Goal: Information Seeking & Learning: Learn about a topic

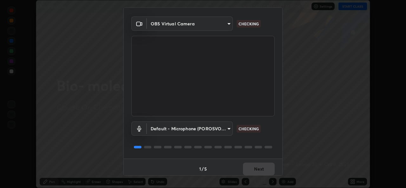
scroll to position [20, 0]
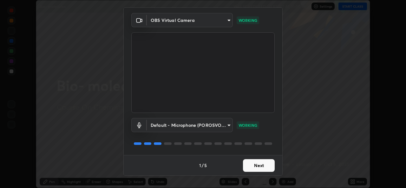
click at [260, 165] on button "Next" at bounding box center [259, 165] width 32 height 13
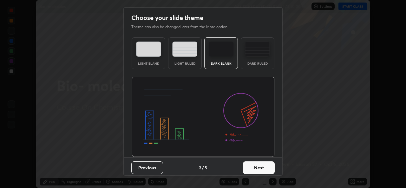
click at [257, 166] on button "Next" at bounding box center [259, 167] width 32 height 13
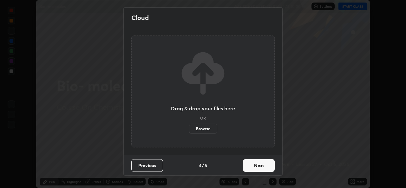
click at [257, 166] on button "Next" at bounding box center [259, 165] width 32 height 13
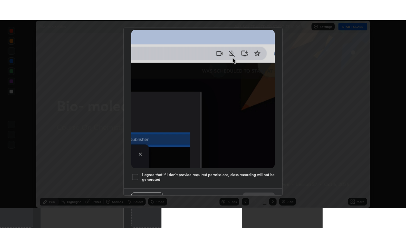
scroll to position [149, 0]
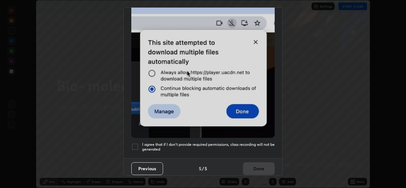
click at [137, 143] on div at bounding box center [135, 147] width 8 height 8
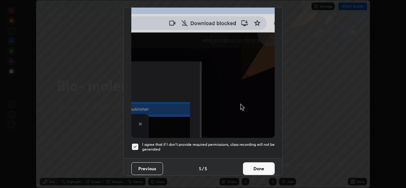
click at [253, 163] on button "Done" at bounding box center [259, 168] width 32 height 13
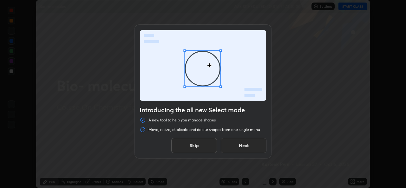
click at [237, 147] on button "Next" at bounding box center [244, 145] width 46 height 15
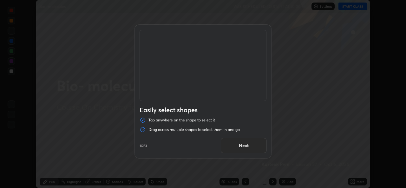
click at [238, 147] on button "Next" at bounding box center [244, 145] width 46 height 15
click at [237, 147] on button "Next" at bounding box center [244, 145] width 46 height 15
click at [236, 148] on button "Done" at bounding box center [244, 145] width 46 height 15
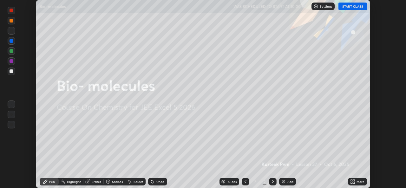
click at [352, 6] on button "START CLASS" at bounding box center [352, 7] width 29 height 8
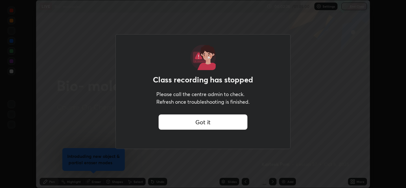
click at [210, 125] on div "Got it" at bounding box center [202, 121] width 89 height 15
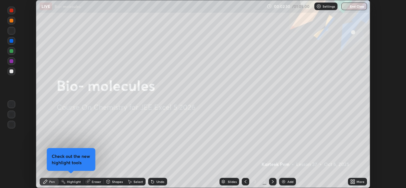
click at [354, 183] on icon at bounding box center [354, 183] width 2 height 2
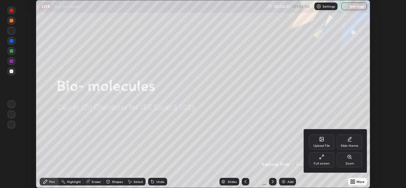
click at [320, 162] on div "Full screen" at bounding box center [321, 163] width 16 height 3
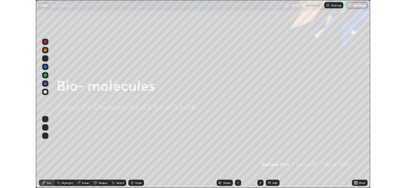
scroll to position [228, 406]
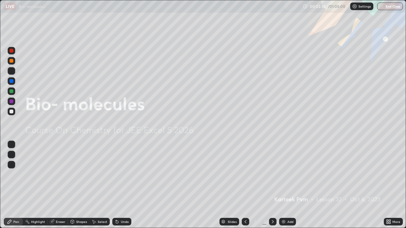
click at [393, 188] on div "More" at bounding box center [392, 222] width 19 height 8
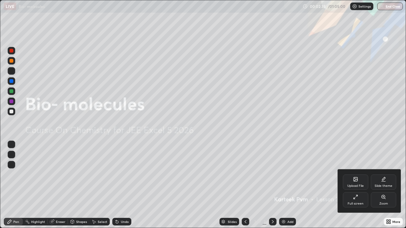
click at [349, 188] on div "Full screen" at bounding box center [355, 199] width 25 height 15
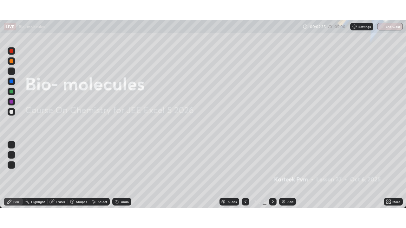
scroll to position [31498, 31280]
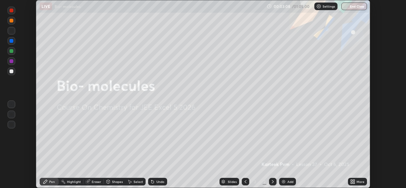
click at [353, 182] on icon at bounding box center [354, 183] width 2 height 2
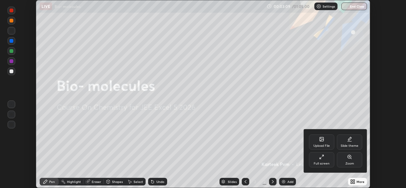
click at [321, 159] on div "Full screen" at bounding box center [321, 159] width 25 height 15
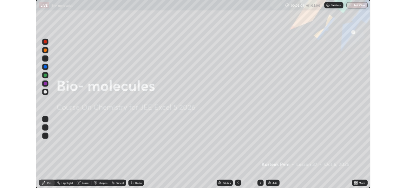
scroll to position [228, 406]
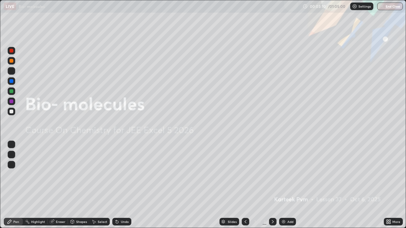
click at [389, 188] on icon at bounding box center [388, 221] width 5 height 5
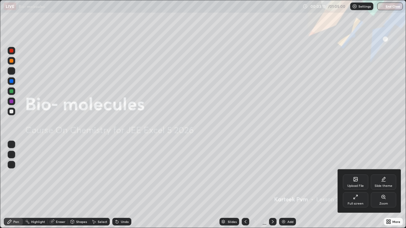
click at [354, 183] on div "Upload File" at bounding box center [355, 182] width 25 height 15
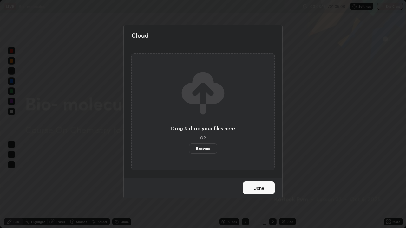
click at [206, 149] on label "Browse" at bounding box center [203, 149] width 28 height 10
click at [189, 149] on input "Browse" at bounding box center [189, 149] width 0 height 10
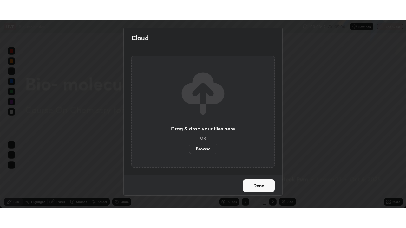
scroll to position [31498, 31280]
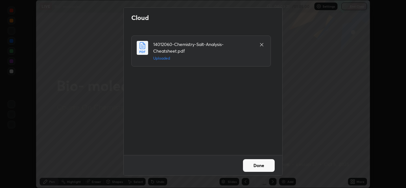
click at [262, 165] on button "Done" at bounding box center [259, 165] width 32 height 13
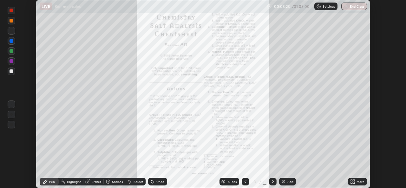
click at [353, 183] on icon at bounding box center [354, 183] width 2 height 2
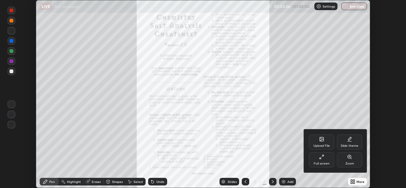
click at [325, 159] on div "Full screen" at bounding box center [321, 159] width 25 height 15
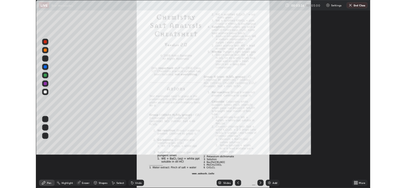
scroll to position [228, 406]
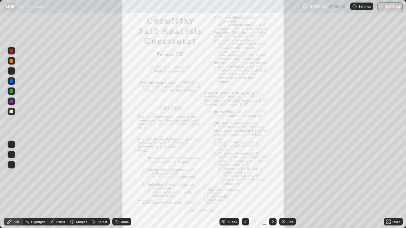
click at [386, 188] on icon at bounding box center [387, 221] width 2 height 2
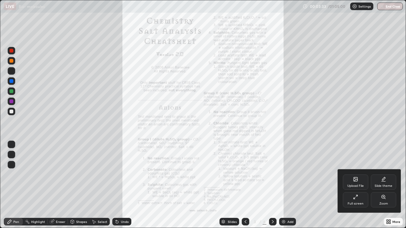
click at [355, 188] on div "Full screen" at bounding box center [355, 199] width 25 height 15
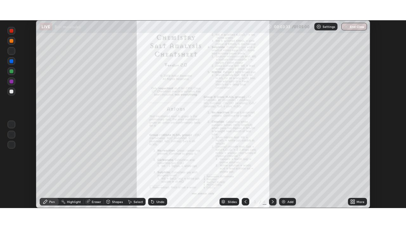
scroll to position [31498, 31280]
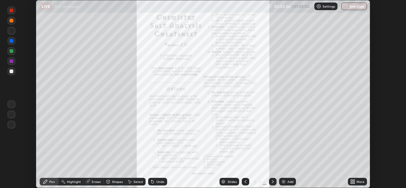
click at [356, 182] on div "More" at bounding box center [360, 181] width 8 height 3
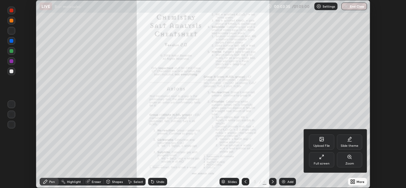
click at [346, 162] on div "Zoom" at bounding box center [349, 163] width 9 height 3
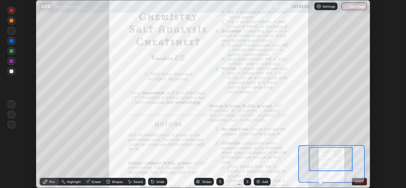
click at [344, 181] on icon at bounding box center [344, 181] width 2 height 0
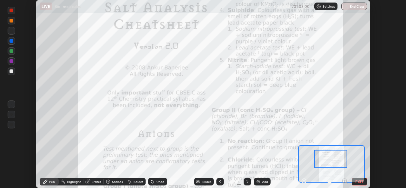
click at [344, 181] on icon at bounding box center [344, 181] width 2 height 0
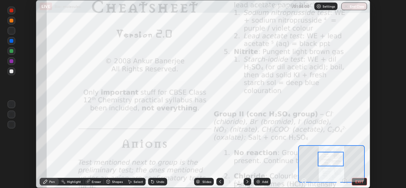
click at [354, 181] on button "EXIT" at bounding box center [358, 182] width 15 height 8
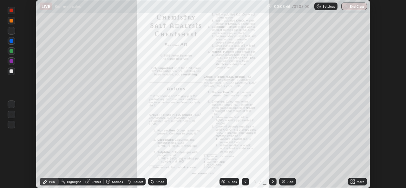
click at [353, 180] on icon at bounding box center [354, 181] width 2 height 2
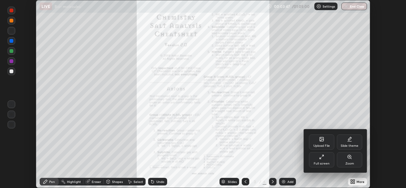
click at [320, 161] on div "Full screen" at bounding box center [321, 159] width 25 height 15
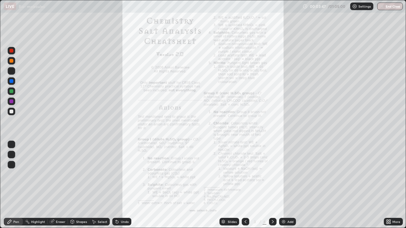
scroll to position [228, 406]
click at [390, 188] on icon at bounding box center [389, 223] width 2 height 2
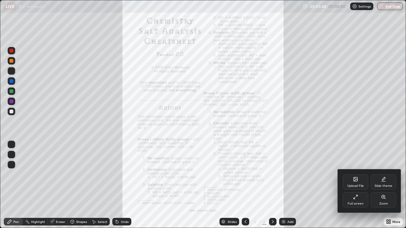
click at [379, 188] on div "Zoom" at bounding box center [382, 199] width 25 height 15
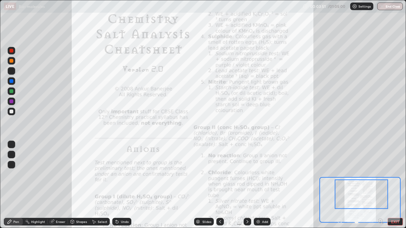
click at [379, 188] on icon at bounding box center [380, 221] width 2 height 0
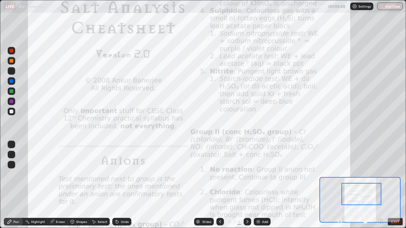
click at [380, 188] on icon at bounding box center [380, 221] width 2 height 0
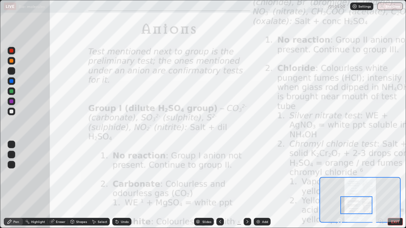
click at [96, 188] on div "Select" at bounding box center [99, 222] width 20 height 8
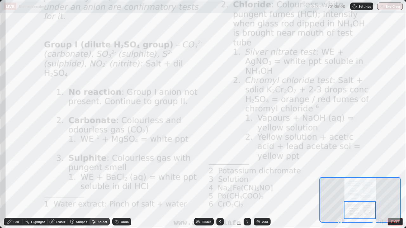
click at [63, 74] on div "0 ° Undo Copy Duplicate Duplicate to new slide Delete" at bounding box center [251, 45] width 1012 height 569
click at [70, 48] on div "0 ° Undo Copy Duplicate Duplicate to new slide Delete" at bounding box center [251, 45] width 1012 height 569
click at [126, 50] on div "0 ° Undo Copy Duplicate Duplicate to new slide Delete" at bounding box center [251, 45] width 1012 height 569
click at [78, 177] on div "0 ° Undo Copy Duplicate Duplicate to new slide Delete" at bounding box center [251, 45] width 1012 height 569
click at [137, 188] on div "0 ° Undo Copy Duplicate Duplicate to new slide Delete" at bounding box center [251, 45] width 1012 height 569
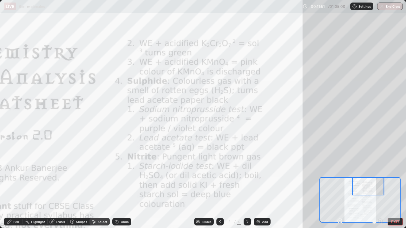
click at [179, 94] on div "0 ° Undo Copy Duplicate Duplicate to new slide Delete" at bounding box center [251, 45] width 1012 height 569
click at [197, 144] on div "0 ° Undo Copy Duplicate Duplicate to new slide Delete" at bounding box center [251, 45] width 1012 height 569
click at [215, 162] on div "0 ° Undo Copy Duplicate Duplicate to new slide Delete" at bounding box center [251, 45] width 1012 height 569
click at [394, 188] on button "EXIT" at bounding box center [394, 222] width 15 height 8
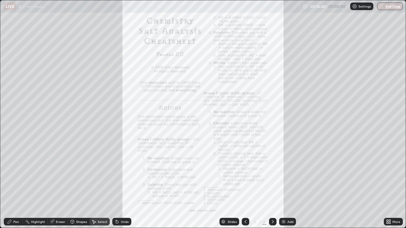
click at [393, 188] on div "More" at bounding box center [396, 221] width 8 height 3
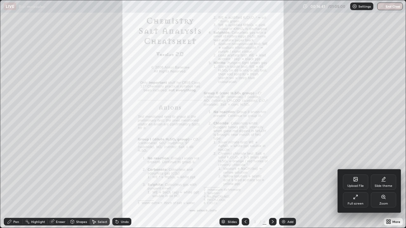
click at [381, 188] on icon at bounding box center [382, 196] width 3 height 3
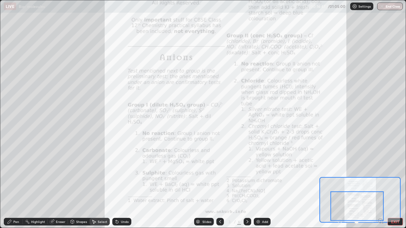
click at [359, 188] on div at bounding box center [356, 205] width 53 height 29
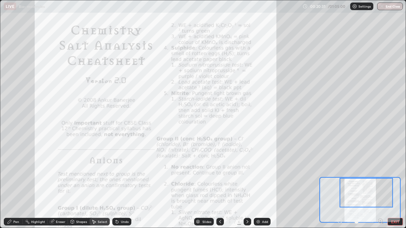
click at [380, 188] on icon at bounding box center [380, 221] width 2 height 0
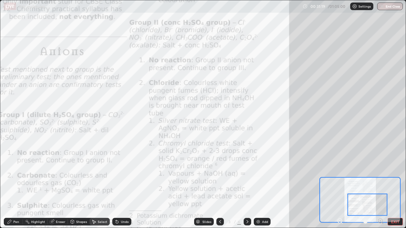
click at [159, 87] on div "0 ° Undo Copy Duplicate Duplicate to new slide Delete" at bounding box center [251, 45] width 1012 height 569
click at [160, 87] on div "0 ° Undo Copy Duplicate Duplicate to new slide Delete" at bounding box center [251, 45] width 1012 height 569
click at [240, 164] on div "0 ° Undo Copy Duplicate Duplicate to new slide Delete" at bounding box center [251, 45] width 1012 height 569
click at [246, 188] on icon at bounding box center [247, 221] width 5 height 5
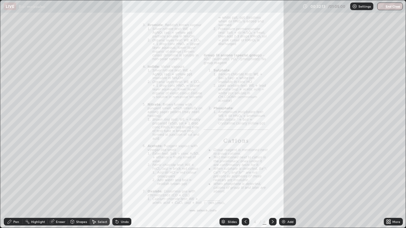
click at [272, 188] on icon at bounding box center [272, 221] width 5 height 5
click at [245, 188] on icon at bounding box center [245, 221] width 5 height 5
click at [387, 188] on icon at bounding box center [387, 221] width 2 height 2
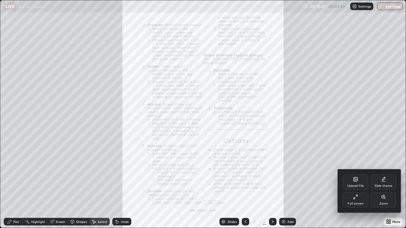
click at [380, 188] on div "Zoom" at bounding box center [382, 199] width 25 height 15
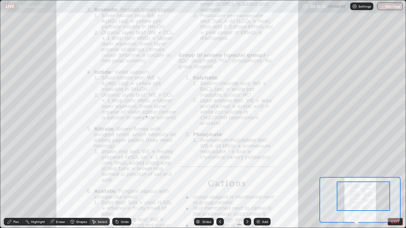
click at [146, 116] on div "0 ° Undo Copy Duplicate Duplicate to new slide Delete" at bounding box center [202, 114] width 405 height 228
click at [105, 73] on div "0 ° Undo Copy Duplicate Duplicate to new slide Delete" at bounding box center [202, 114] width 405 height 228
click at [135, 116] on div "0 ° Undo Copy Duplicate Duplicate to new slide Delete" at bounding box center [202, 114] width 405 height 228
click at [109, 22] on div "0 ° Undo Copy Duplicate Duplicate to new slide Delete" at bounding box center [202, 114] width 405 height 228
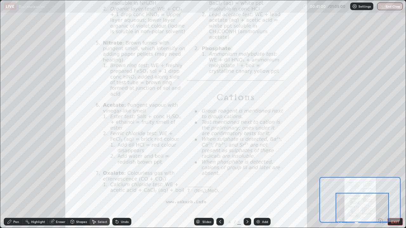
click at [164, 119] on div "0 ° Undo Copy Duplicate Duplicate to new slide Delete" at bounding box center [202, 114] width 405 height 228
click at [114, 125] on div "0 ° Undo Copy Duplicate Duplicate to new slide Delete" at bounding box center [202, 114] width 405 height 228
click at [168, 118] on div "0 ° Undo Copy Duplicate Duplicate to new slide Delete" at bounding box center [202, 114] width 405 height 228
click at [148, 147] on div "0 ° Undo Copy Duplicate Duplicate to new slide Delete" at bounding box center [202, 114] width 405 height 228
click at [142, 164] on div "0 ° Undo Copy Duplicate Duplicate to new slide Delete" at bounding box center [202, 114] width 405 height 228
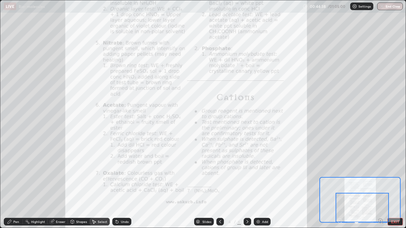
click at [141, 183] on div "0 ° Undo Copy Duplicate Duplicate to new slide Delete" at bounding box center [202, 114] width 405 height 228
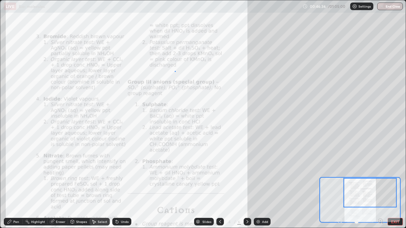
click at [175, 71] on div "0 ° Undo Copy Duplicate Duplicate to new slide Delete" at bounding box center [202, 114] width 405 height 228
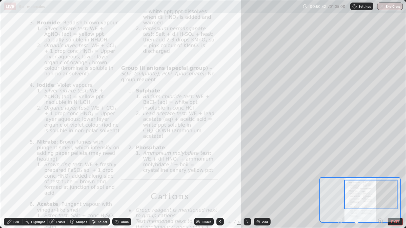
click at [160, 99] on div "0 ° Undo Copy Duplicate Duplicate to new slide Delete" at bounding box center [202, 114] width 405 height 228
click at [188, 112] on div "0 ° Undo Copy Duplicate Duplicate to new slide Delete" at bounding box center [202, 114] width 405 height 228
click at [142, 93] on div "0 ° Undo Copy Duplicate Duplicate to new slide Delete" at bounding box center [202, 114] width 405 height 228
click at [214, 75] on div "0 ° Undo Copy Duplicate Duplicate to new slide Delete" at bounding box center [202, 114] width 405 height 228
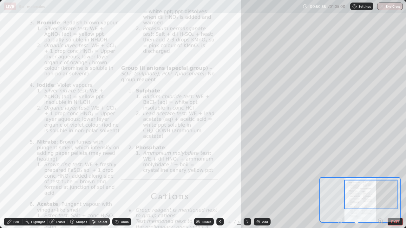
click at [135, 83] on div "0 ° Undo Copy Duplicate Duplicate to new slide Delete" at bounding box center [202, 114] width 405 height 228
click at [136, 83] on div "0 ° Undo Copy Duplicate Duplicate to new slide Delete" at bounding box center [202, 114] width 405 height 228
click at [212, 74] on div "0 ° Undo Copy Duplicate Duplicate to new slide Delete" at bounding box center [202, 114] width 405 height 228
click at [135, 81] on div "0 ° Undo Copy Duplicate Duplicate to new slide Delete" at bounding box center [202, 114] width 405 height 228
click at [150, 119] on div "0 ° Undo Copy Duplicate Duplicate to new slide Delete" at bounding box center [202, 114] width 405 height 228
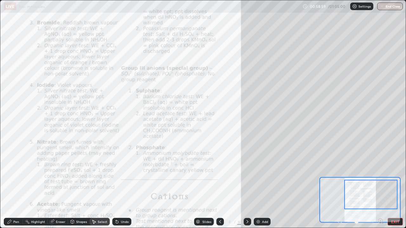
click at [12, 188] on icon at bounding box center [9, 221] width 5 height 5
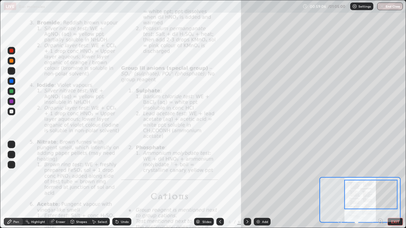
click at [16, 188] on div "Pen" at bounding box center [16, 221] width 6 height 3
click at [15, 188] on div "Pen" at bounding box center [16, 221] width 6 height 3
click at [10, 61] on div at bounding box center [12, 61] width 4 height 4
click at [11, 50] on div at bounding box center [12, 51] width 4 height 4
click at [247, 188] on icon at bounding box center [247, 221] width 2 height 3
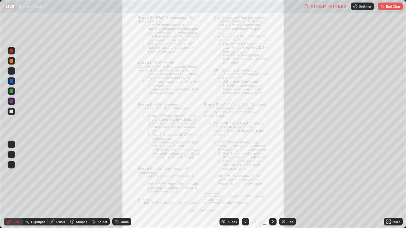
click at [272, 188] on icon at bounding box center [272, 221] width 5 height 5
click at [246, 188] on icon at bounding box center [245, 221] width 5 height 5
click at [271, 188] on icon at bounding box center [272, 221] width 5 height 5
click at [271, 188] on div at bounding box center [273, 222] width 8 height 8
click at [272, 188] on icon at bounding box center [272, 221] width 5 height 5
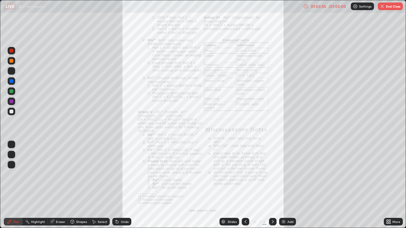
click at [272, 188] on icon at bounding box center [272, 221] width 5 height 5
click at [271, 188] on icon at bounding box center [272, 221] width 5 height 5
click at [272, 188] on icon at bounding box center [273, 221] width 2 height 3
click at [245, 188] on icon at bounding box center [245, 221] width 5 height 5
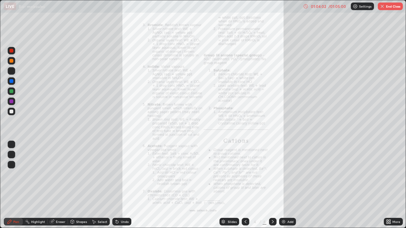
click at [272, 188] on icon at bounding box center [272, 221] width 5 height 5
click at [245, 188] on icon at bounding box center [245, 221] width 5 height 5
click at [244, 188] on icon at bounding box center [245, 221] width 2 height 3
click at [388, 188] on icon at bounding box center [388, 221] width 5 height 5
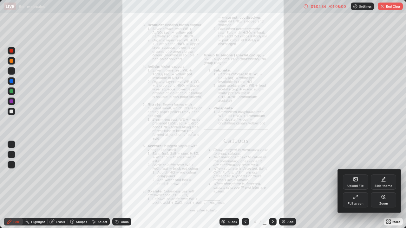
click at [354, 182] on div "Upload File" at bounding box center [355, 182] width 25 height 15
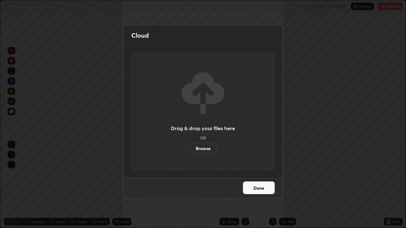
click at [258, 188] on button "Done" at bounding box center [259, 188] width 32 height 13
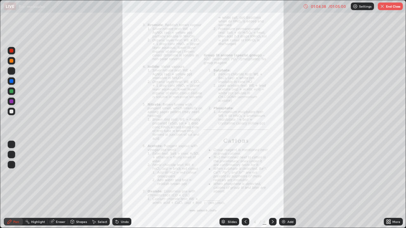
click at [389, 188] on icon at bounding box center [389, 221] width 2 height 2
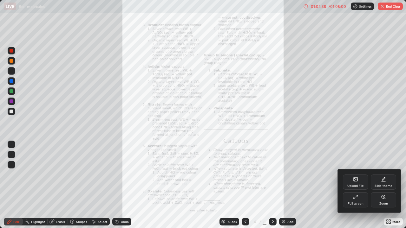
click at [388, 188] on div "Zoom" at bounding box center [382, 199] width 25 height 15
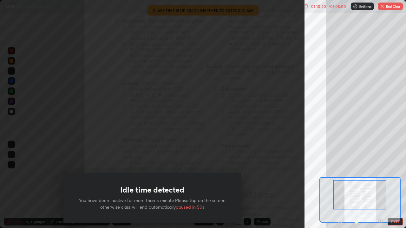
click at [256, 158] on div "Idle time detected You have been inactive for more than 5 minute.Please tap on …" at bounding box center [152, 114] width 304 height 228
